Goal: Transaction & Acquisition: Purchase product/service

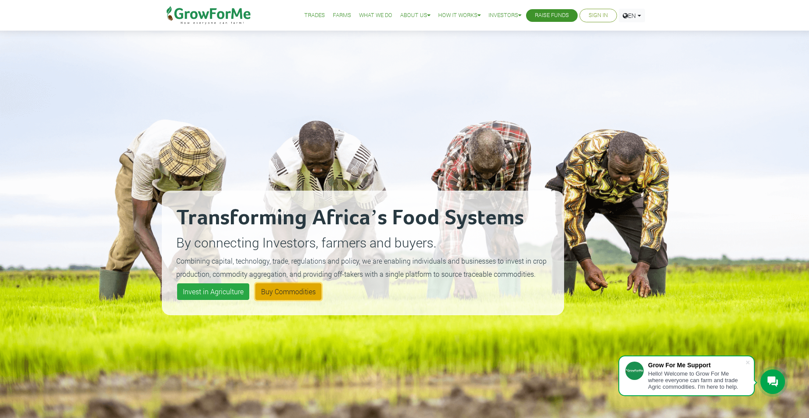
click at [292, 296] on link "Buy Commodities" at bounding box center [288, 291] width 66 height 17
